Goal: Task Accomplishment & Management: Complete application form

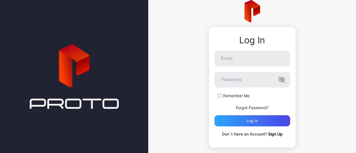
scroll to position [21, 0]
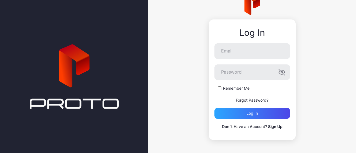
click at [273, 128] on link "Sign Up" at bounding box center [275, 126] width 14 height 5
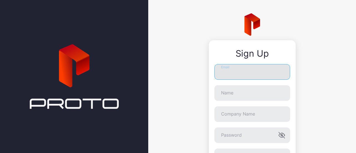
click at [252, 65] on input "Email" at bounding box center [253, 72] width 76 height 16
type input "**********"
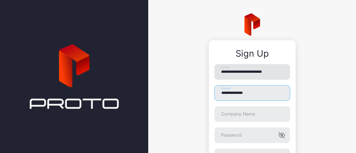
type input "**********"
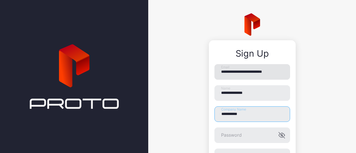
type input "**********"
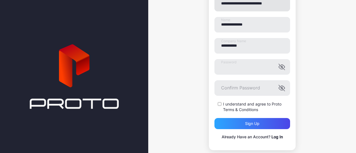
scroll to position [79, 0]
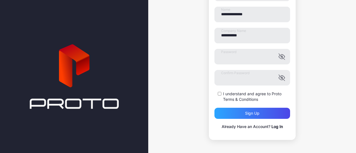
click at [244, 94] on label "I understand and agree to Proto Terms & Conditions" at bounding box center [256, 96] width 67 height 11
click at [240, 109] on div "Sign up" at bounding box center [253, 113] width 76 height 11
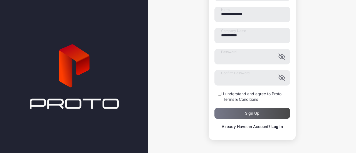
scroll to position [0, 0]
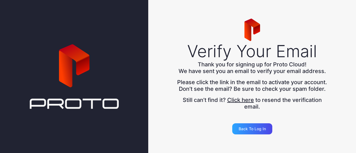
drag, startPoint x: 338, startPoint y: 55, endPoint x: 307, endPoint y: 27, distance: 41.6
click at [338, 55] on div "Verify Your Email Thank you for signing up for Proto Cloud! We have sent you an…" at bounding box center [252, 76] width 208 height 153
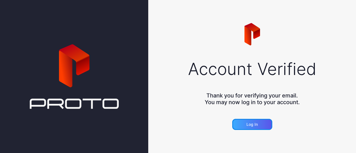
click at [261, 123] on div "Log in" at bounding box center [252, 124] width 40 height 11
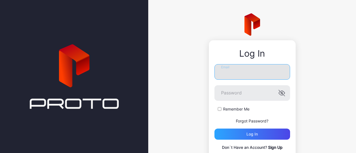
click at [238, 72] on input "Email" at bounding box center [253, 72] width 76 height 16
type input "**********"
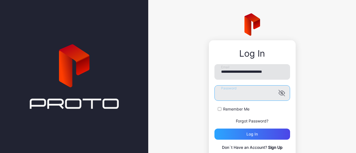
click at [215, 129] on button "Log in" at bounding box center [253, 134] width 76 height 11
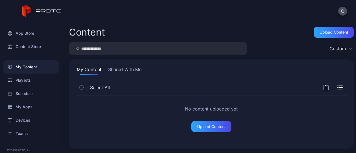
click at [122, 71] on button "Shared With Me" at bounding box center [125, 70] width 36 height 9
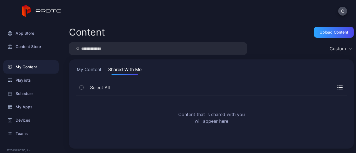
click at [96, 72] on button "My Content" at bounding box center [89, 70] width 27 height 9
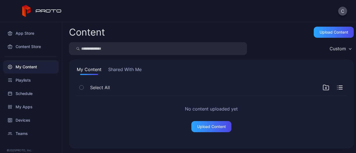
click at [121, 72] on button "Shared With Me" at bounding box center [125, 70] width 36 height 9
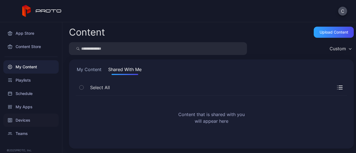
scroll to position [13, 0]
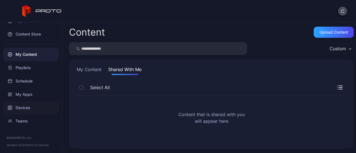
click at [33, 105] on div "Devices" at bounding box center [30, 107] width 55 height 13
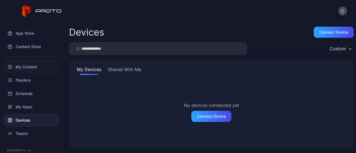
click at [32, 66] on div "My Content" at bounding box center [30, 66] width 55 height 13
